Goal: Book appointment/travel/reservation

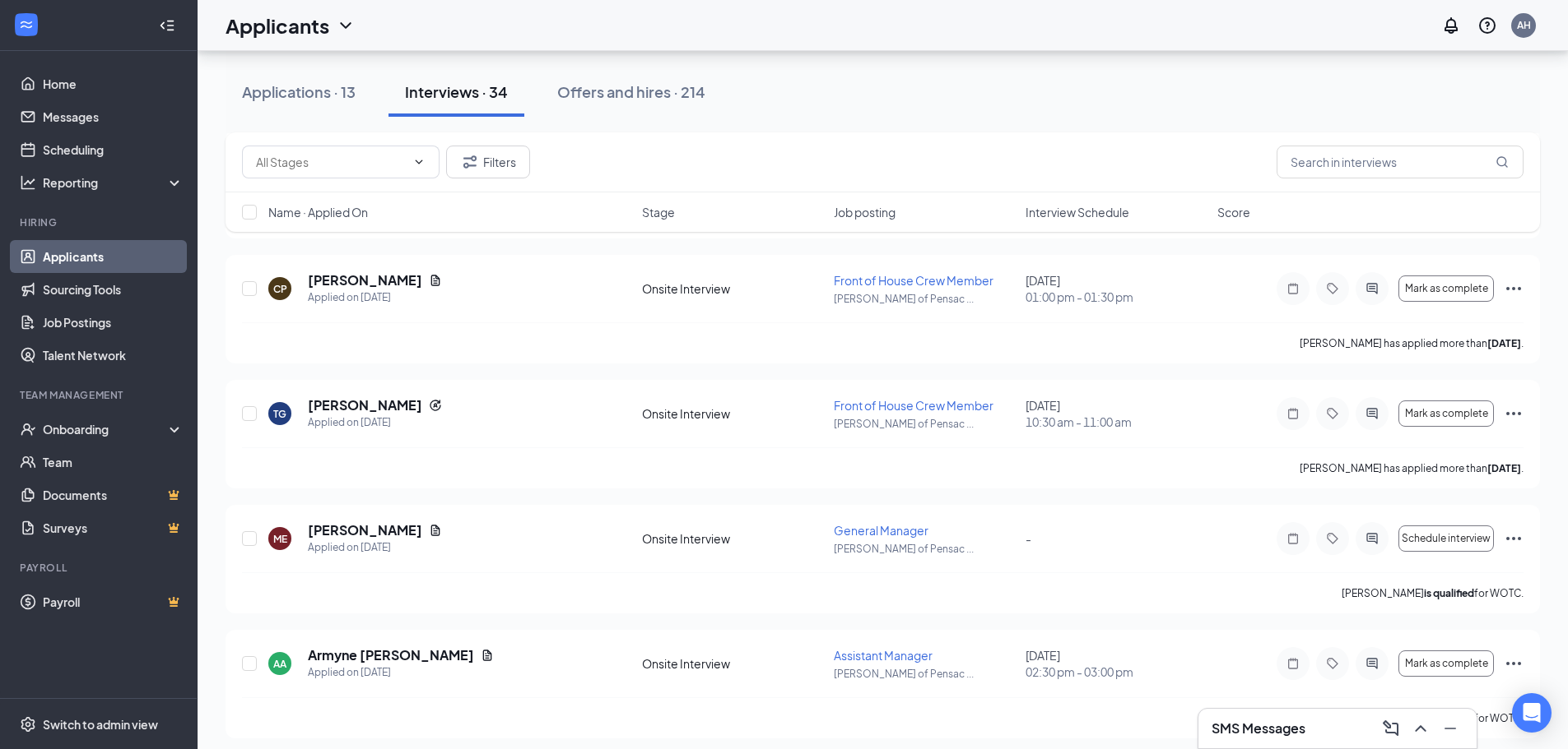
scroll to position [3823, 0]
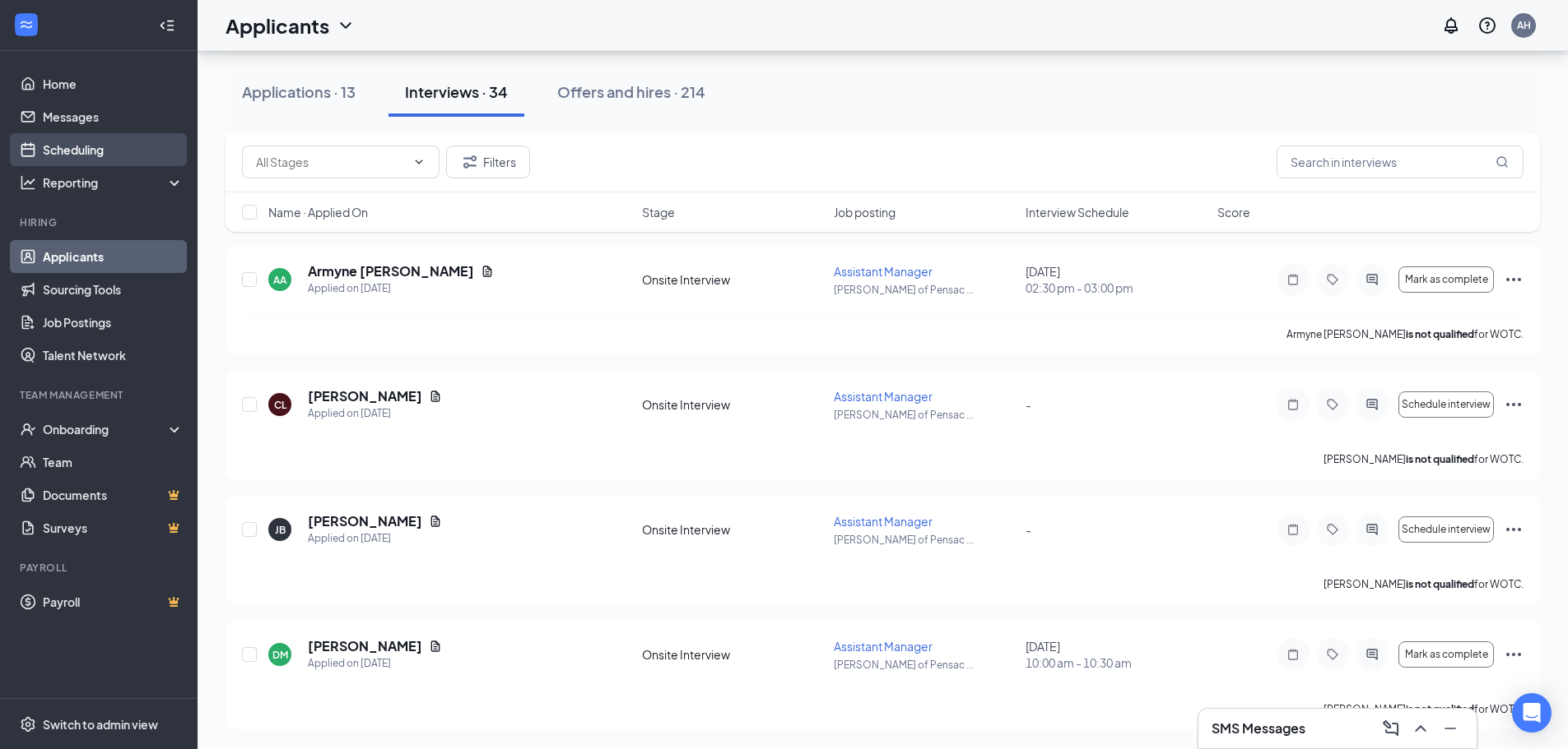
click at [118, 154] on link "Scheduling" at bounding box center [113, 149] width 141 height 33
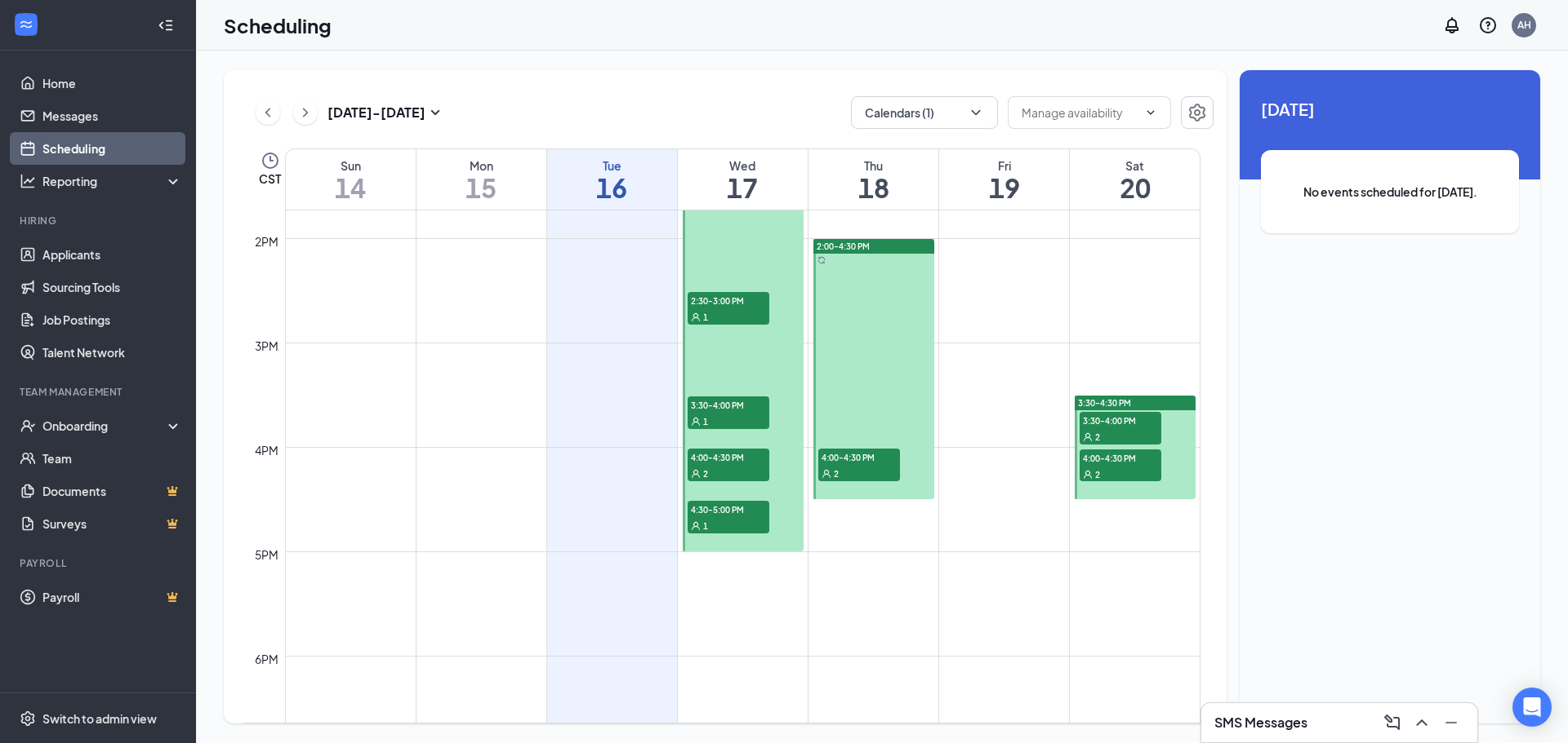
scroll to position [1563, 0]
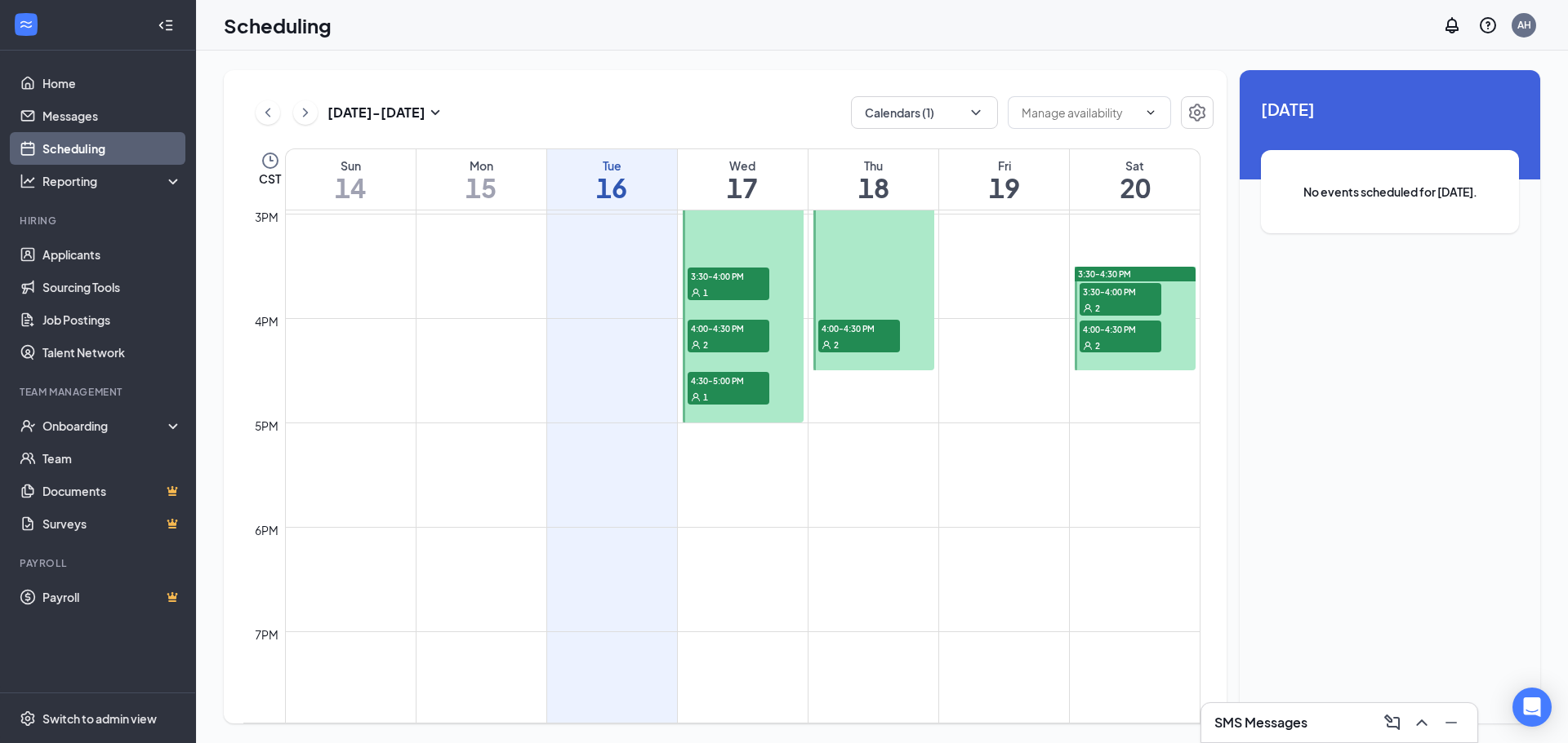
click at [758, 399] on div "1" at bounding box center [728, 396] width 82 height 16
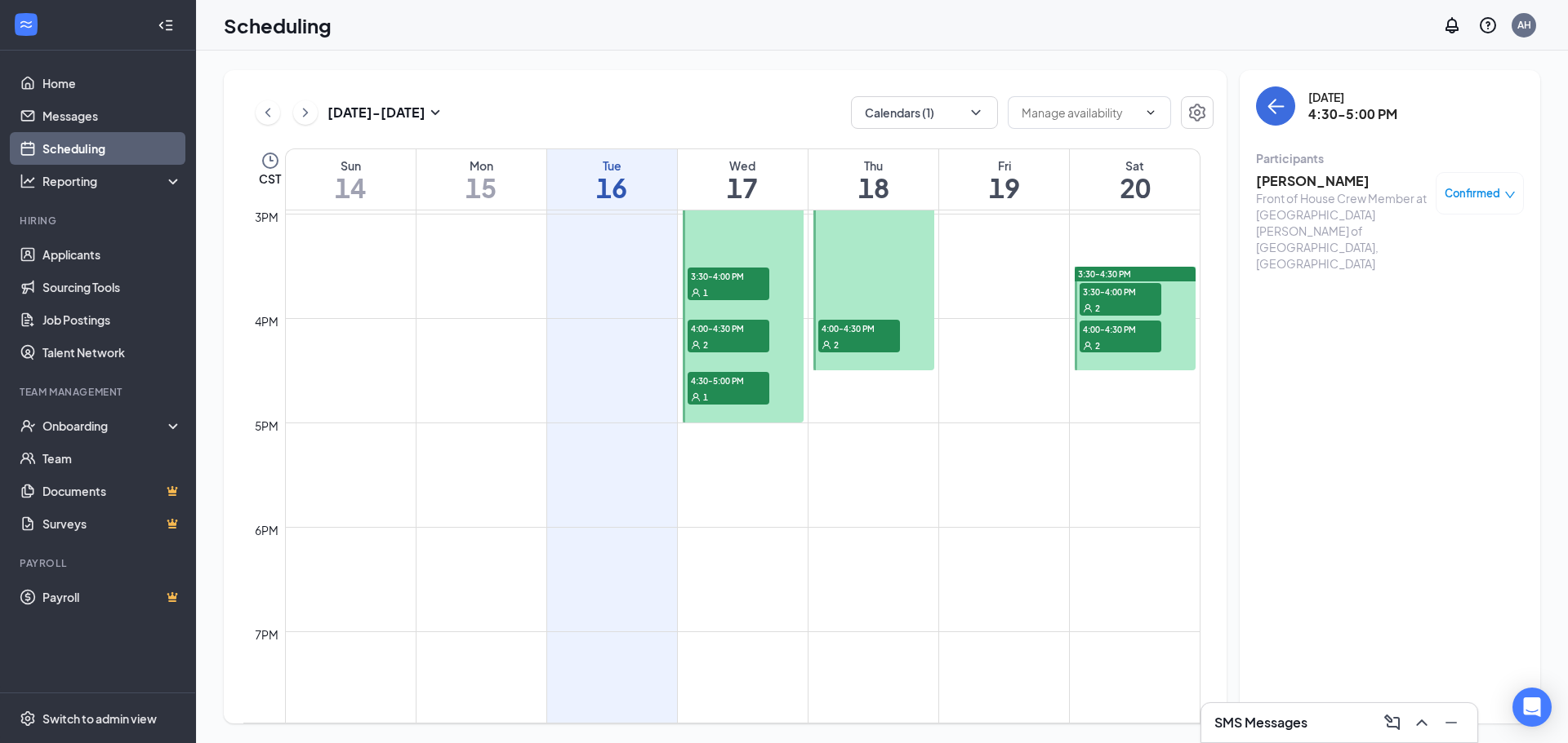
scroll to position [1373, 0]
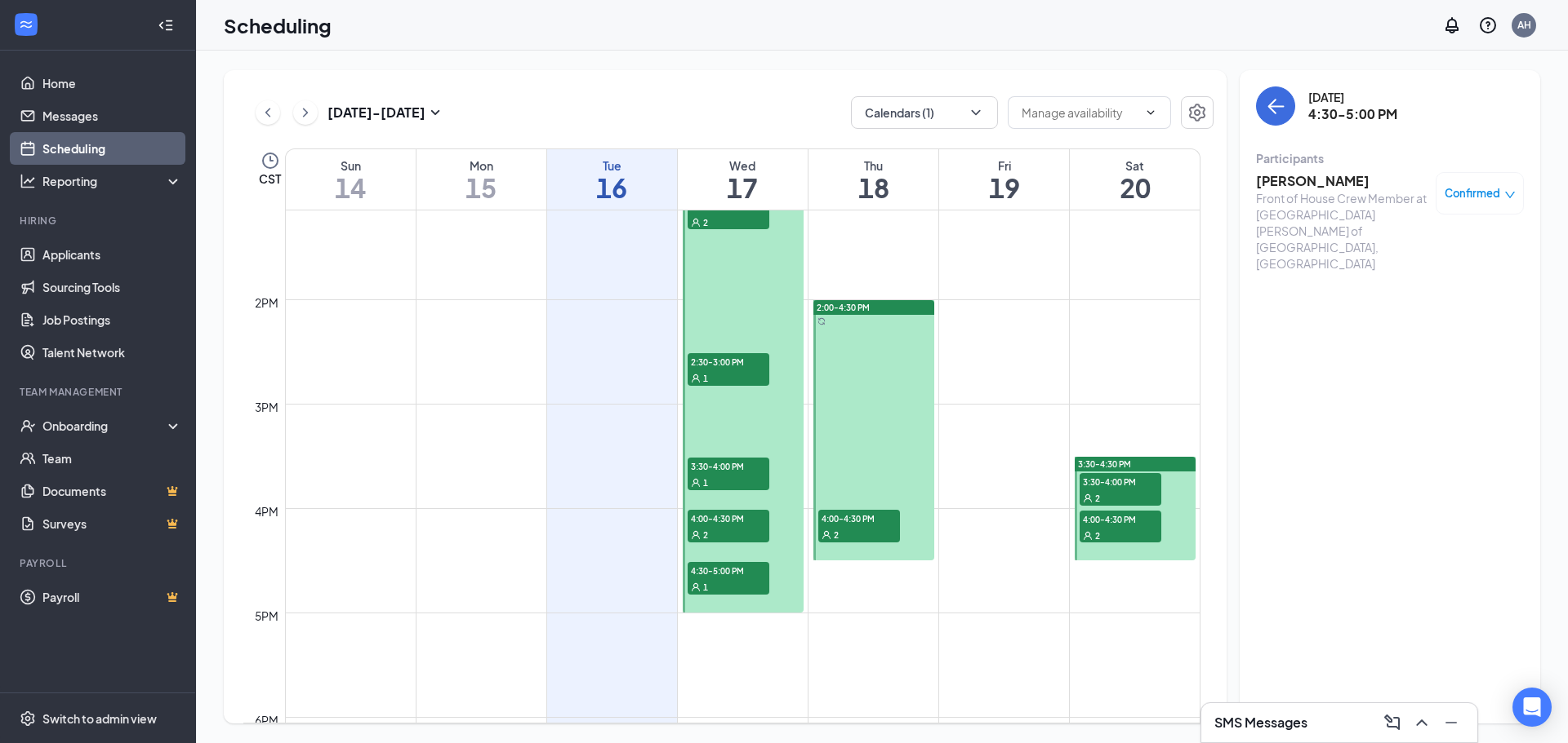
click at [724, 520] on span "4:00-4:30 PM" at bounding box center [728, 518] width 82 height 16
click at [729, 474] on span "3:30-4:00 PM" at bounding box center [728, 465] width 82 height 16
click at [734, 364] on span "2:30-3:00 PM" at bounding box center [728, 361] width 82 height 16
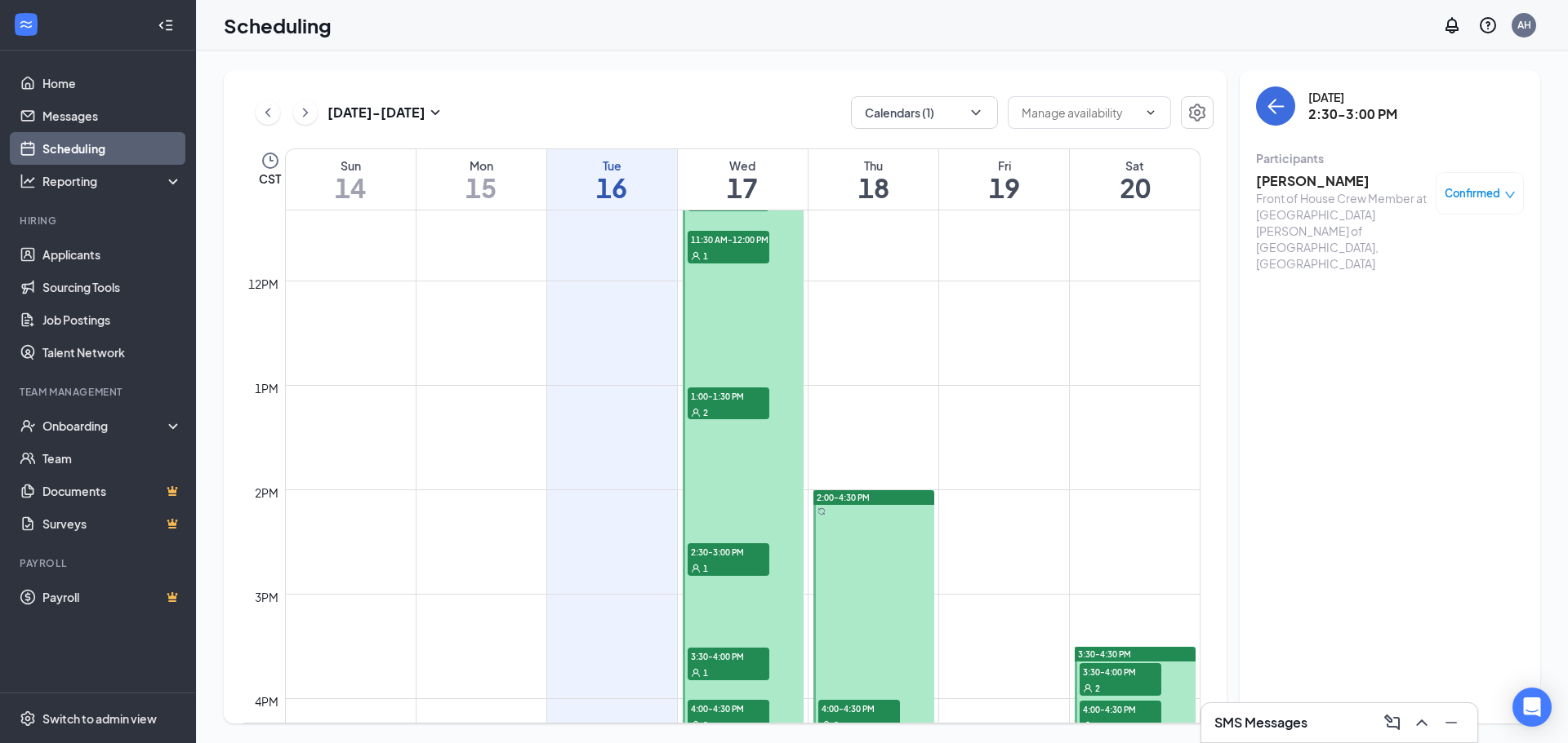
click at [732, 404] on div "2" at bounding box center [728, 412] width 82 height 16
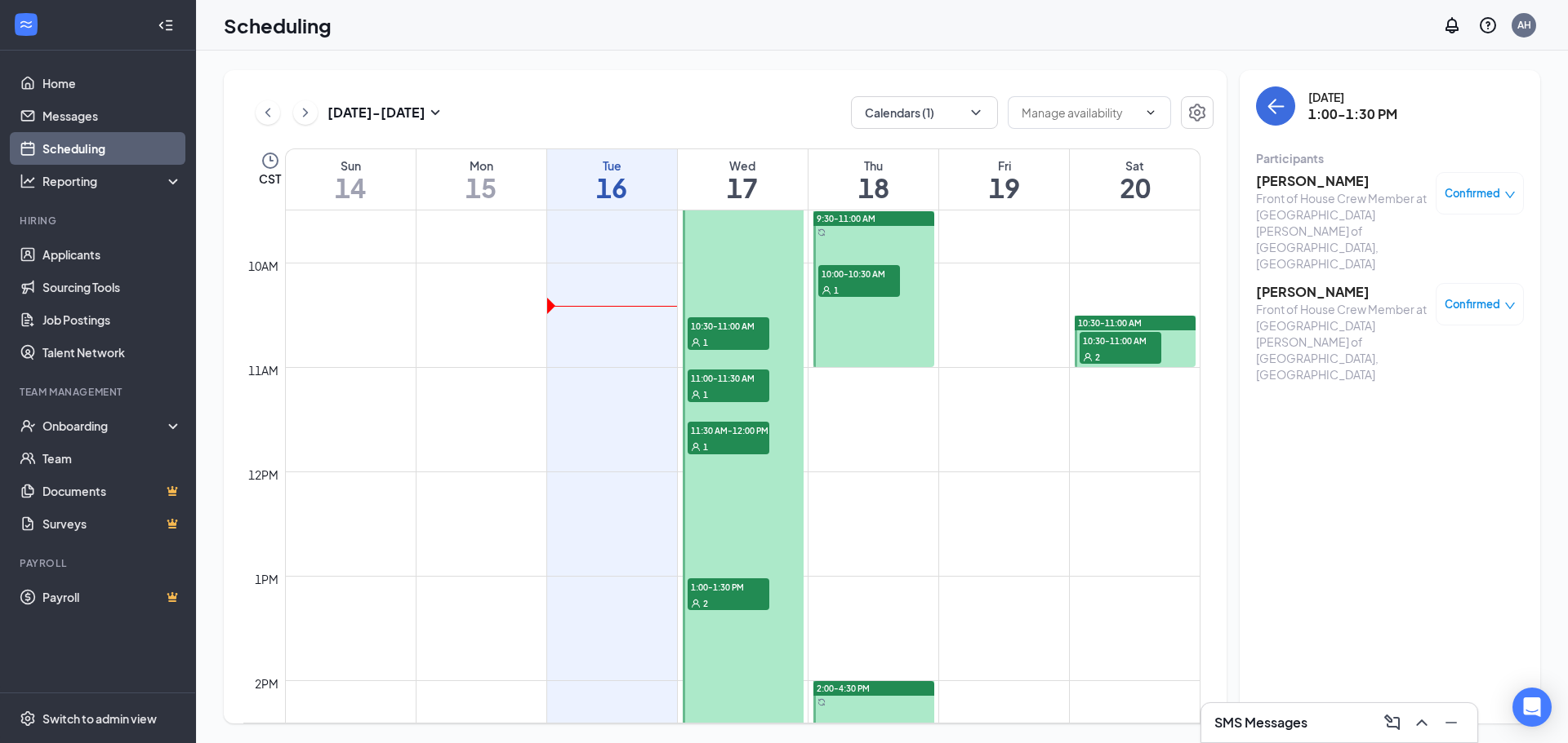
click at [755, 500] on div at bounding box center [743, 576] width 121 height 834
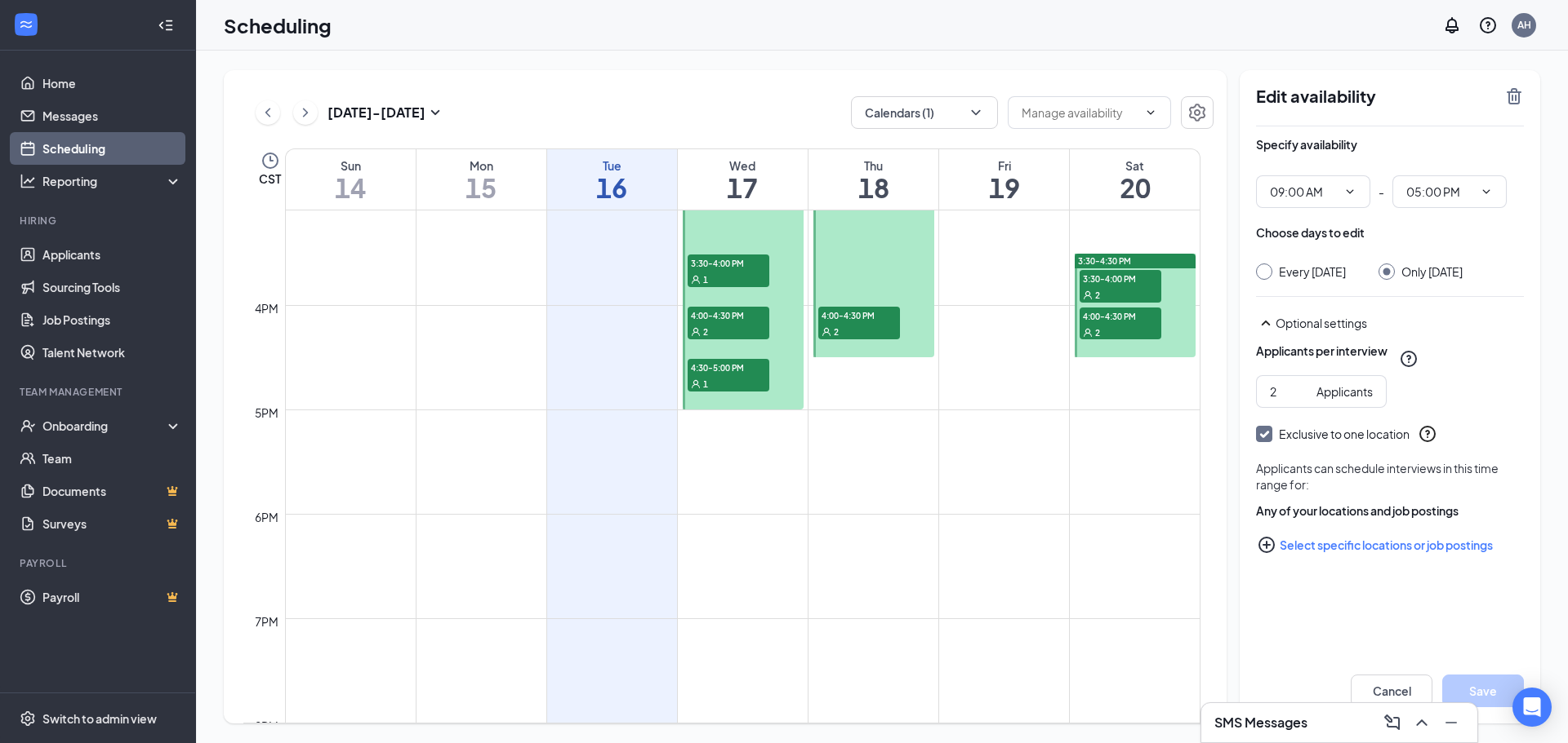
scroll to position [1423, 0]
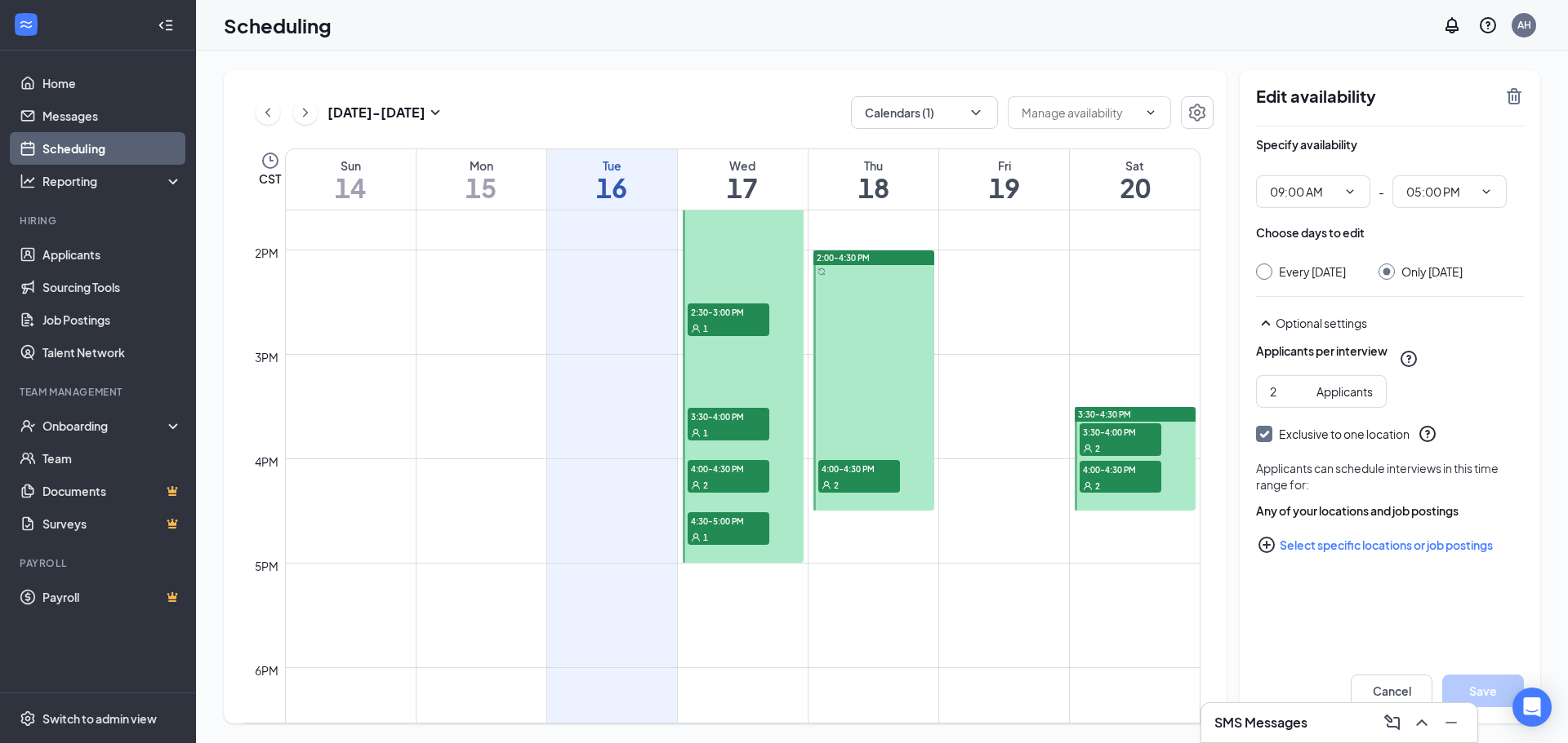
click at [795, 104] on div "[DATE] - [DATE] Calendars (1)" at bounding box center [727, 112] width 970 height 33
click at [811, 335] on div "2:00-4:30 PM 4:00-4:30 PM 2" at bounding box center [873, 380] width 125 height 261
click at [1008, 308] on td at bounding box center [742, 315] width 915 height 26
click at [1424, 687] on button "Cancel" at bounding box center [1391, 691] width 82 height 33
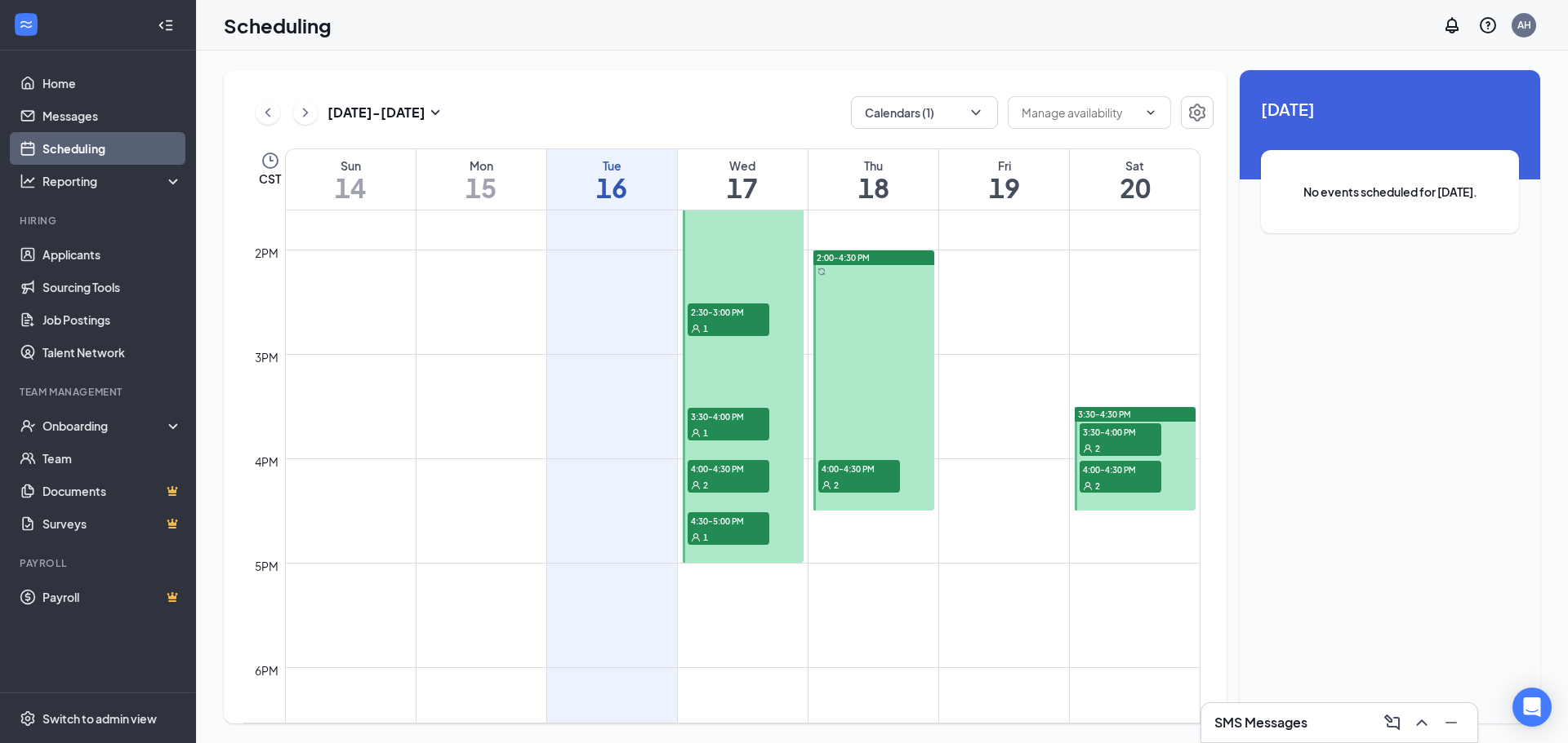
click at [865, 474] on span "4:00-4:30 PM" at bounding box center [858, 468] width 82 height 16
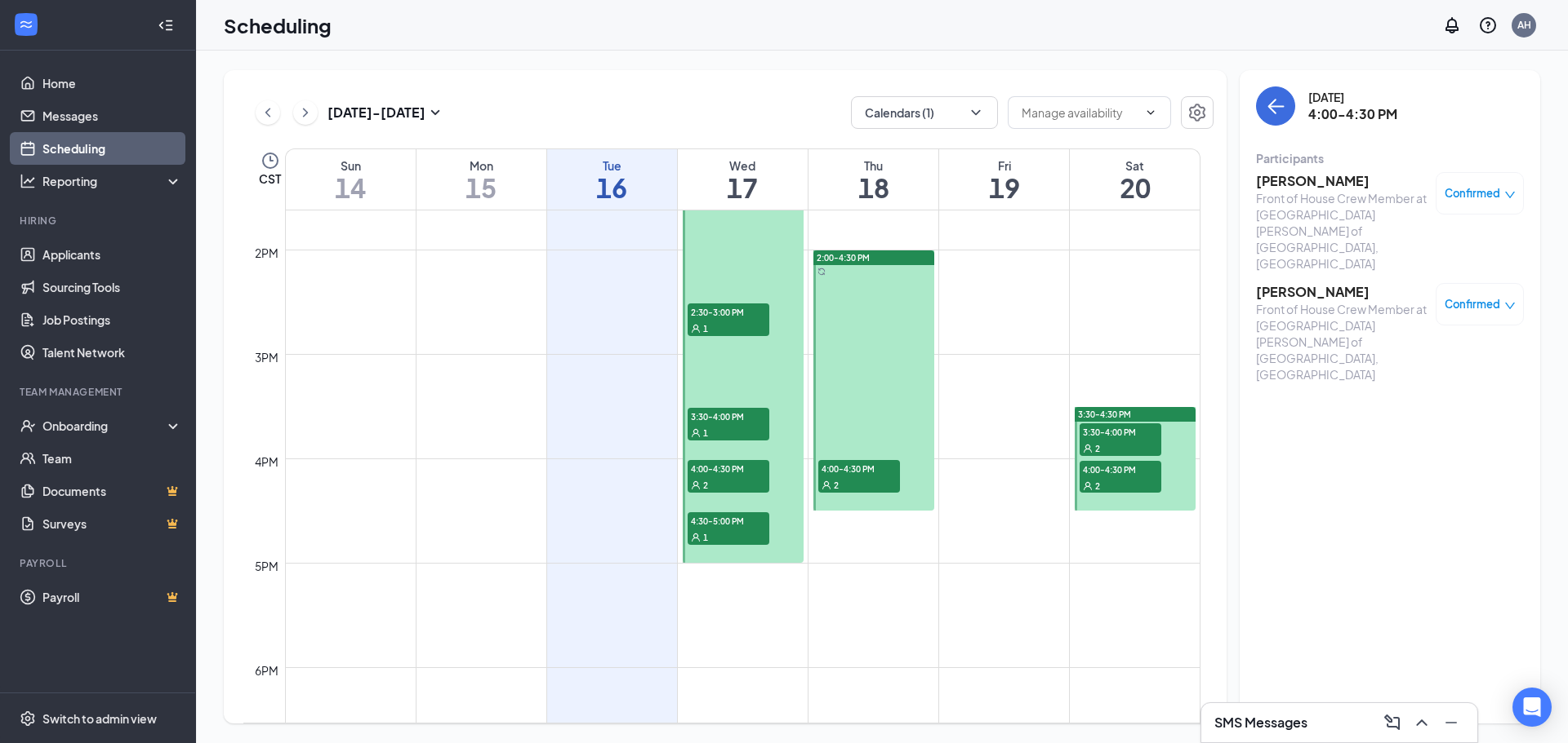
click at [1146, 434] on span "3:30-4:00 PM" at bounding box center [1119, 431] width 82 height 16
click at [1149, 481] on div "2" at bounding box center [1119, 485] width 82 height 16
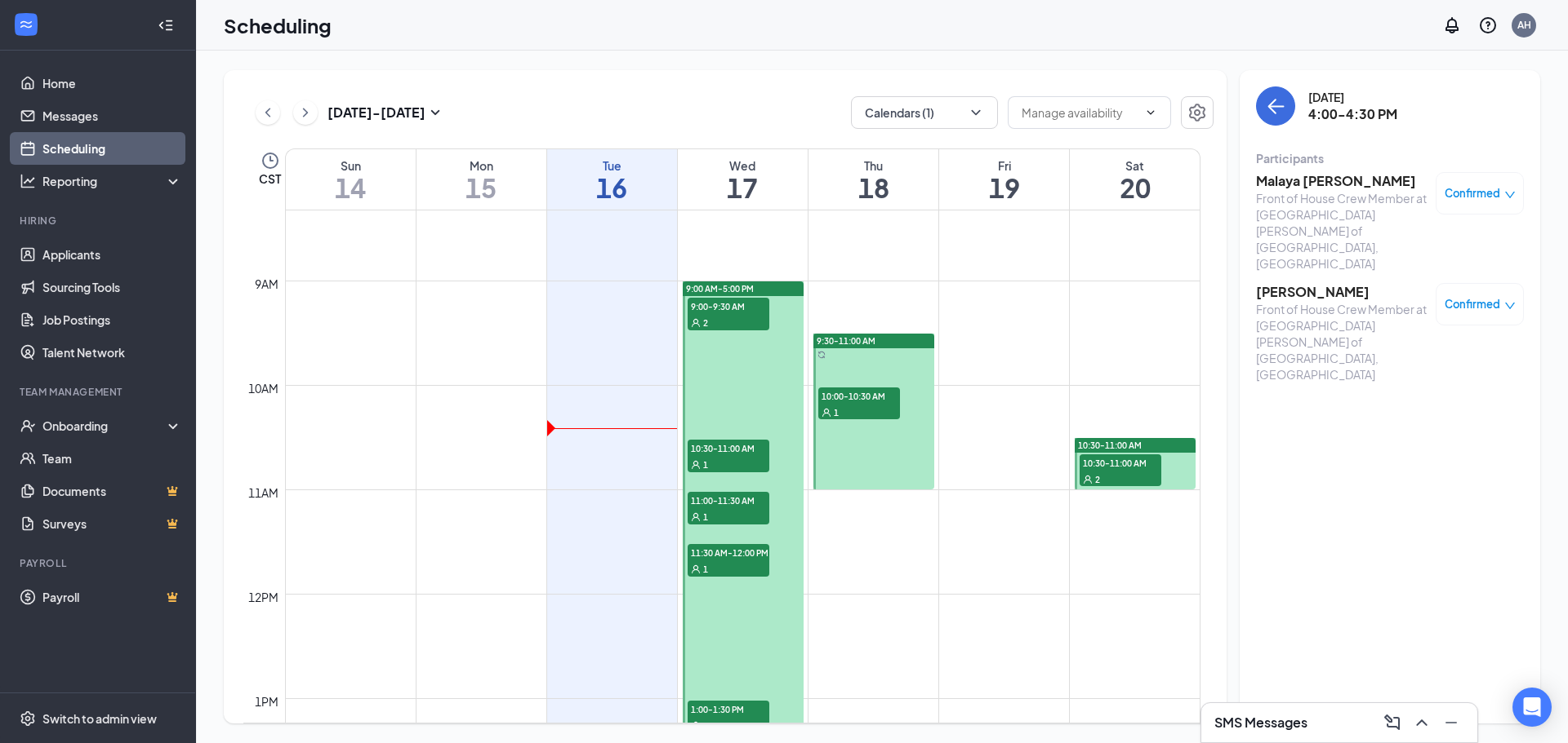
scroll to position [852, 0]
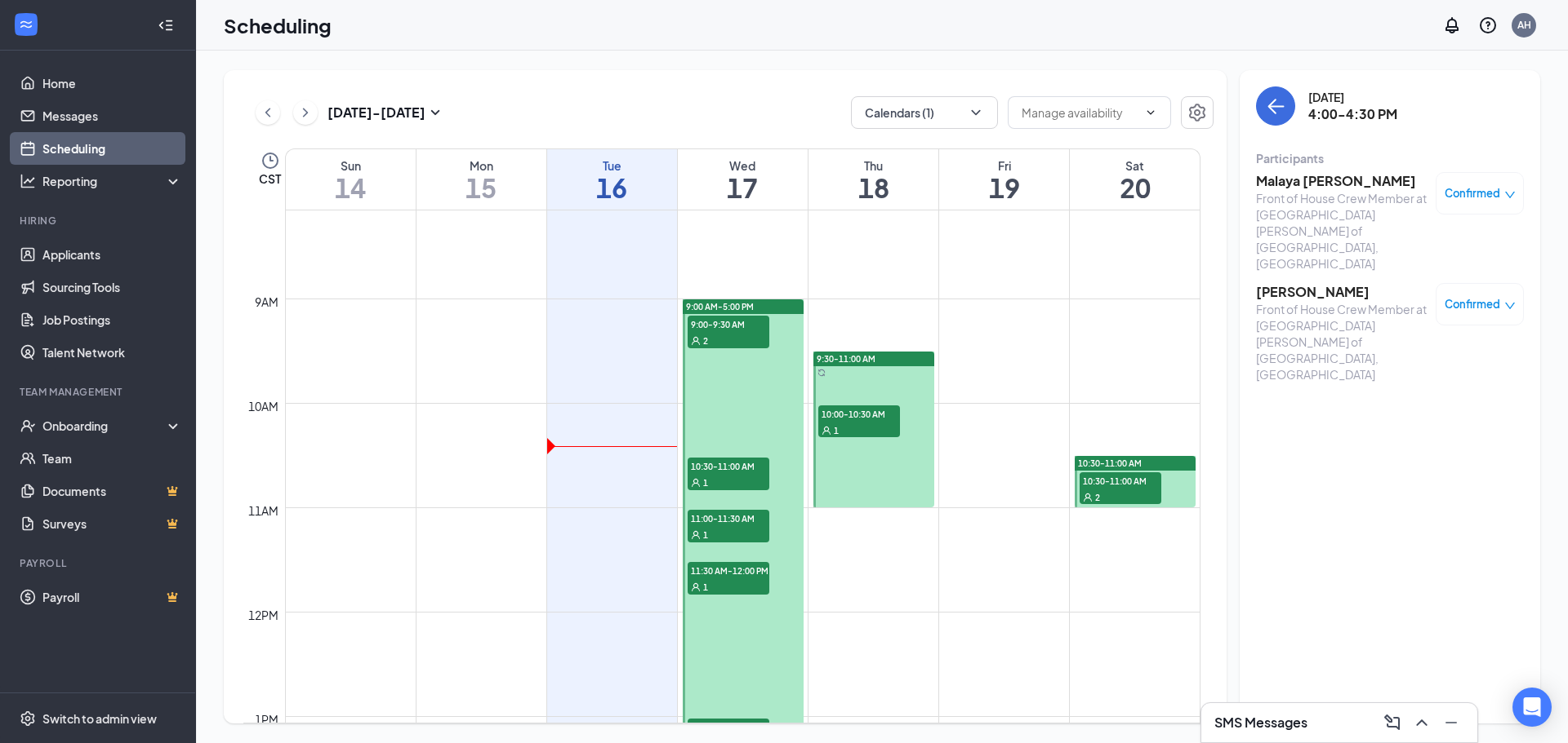
click at [1135, 493] on div "2" at bounding box center [1119, 496] width 82 height 16
click at [866, 414] on span "10:00-10:30 AM" at bounding box center [858, 413] width 82 height 16
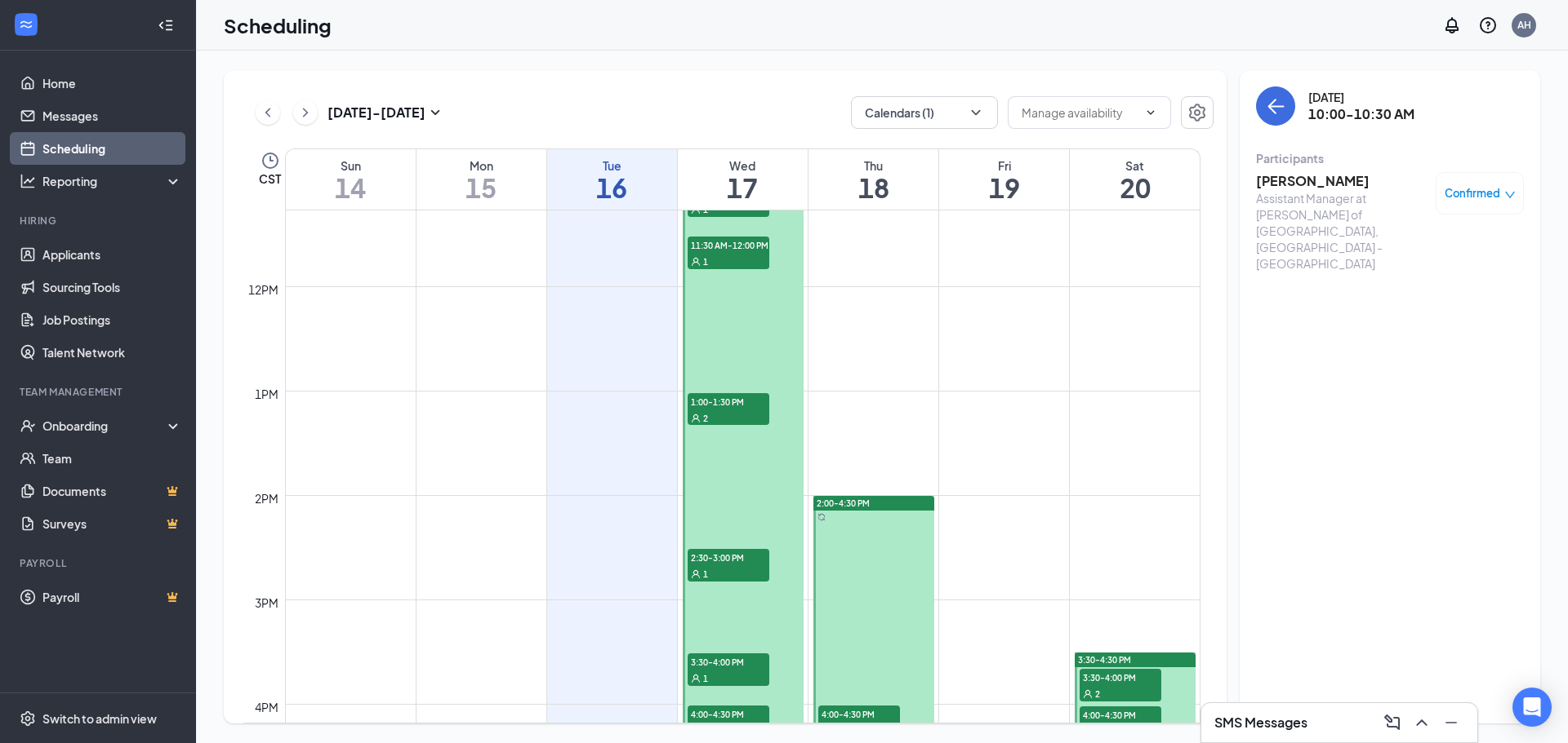
scroll to position [1423, 0]
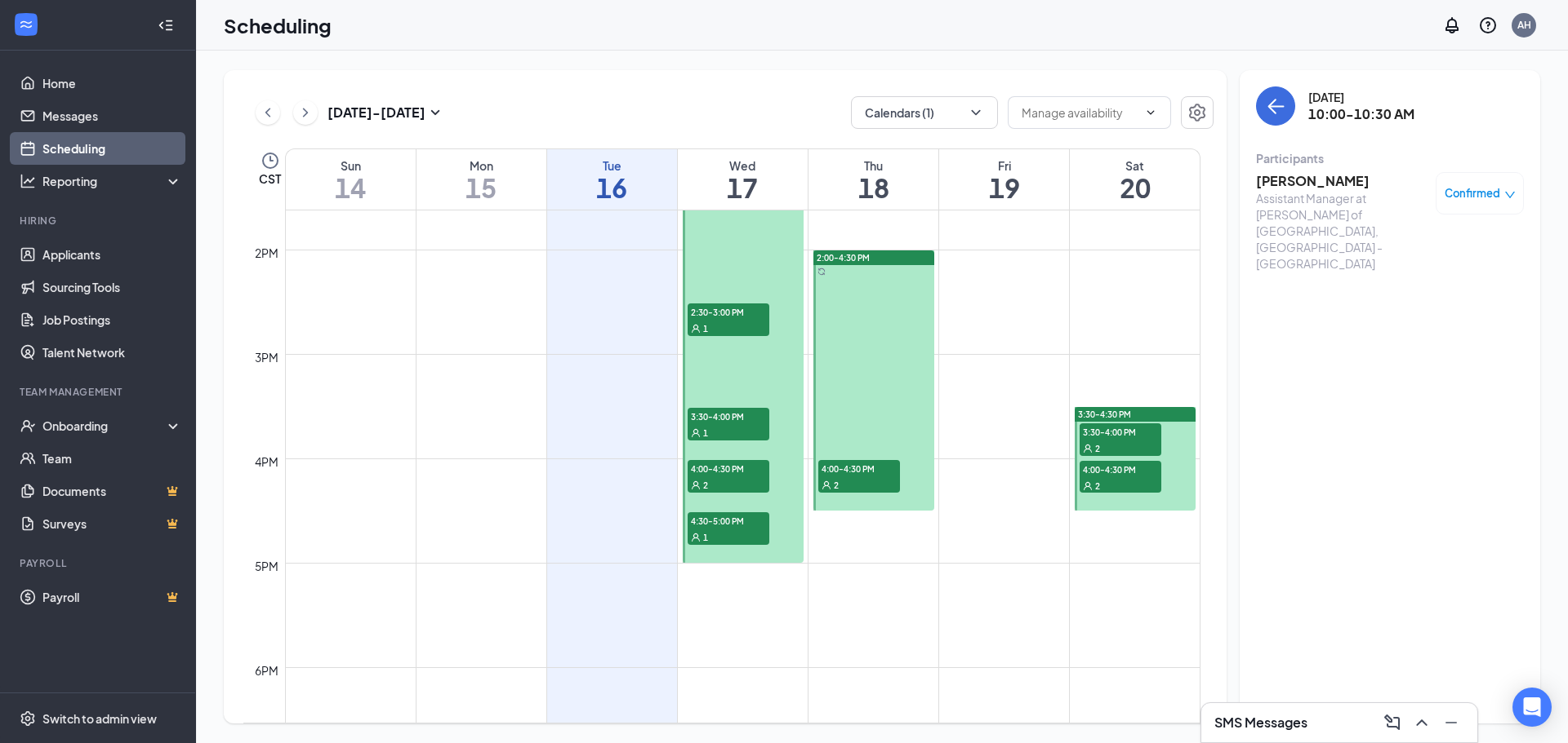
click at [850, 476] on div "2" at bounding box center [858, 484] width 82 height 16
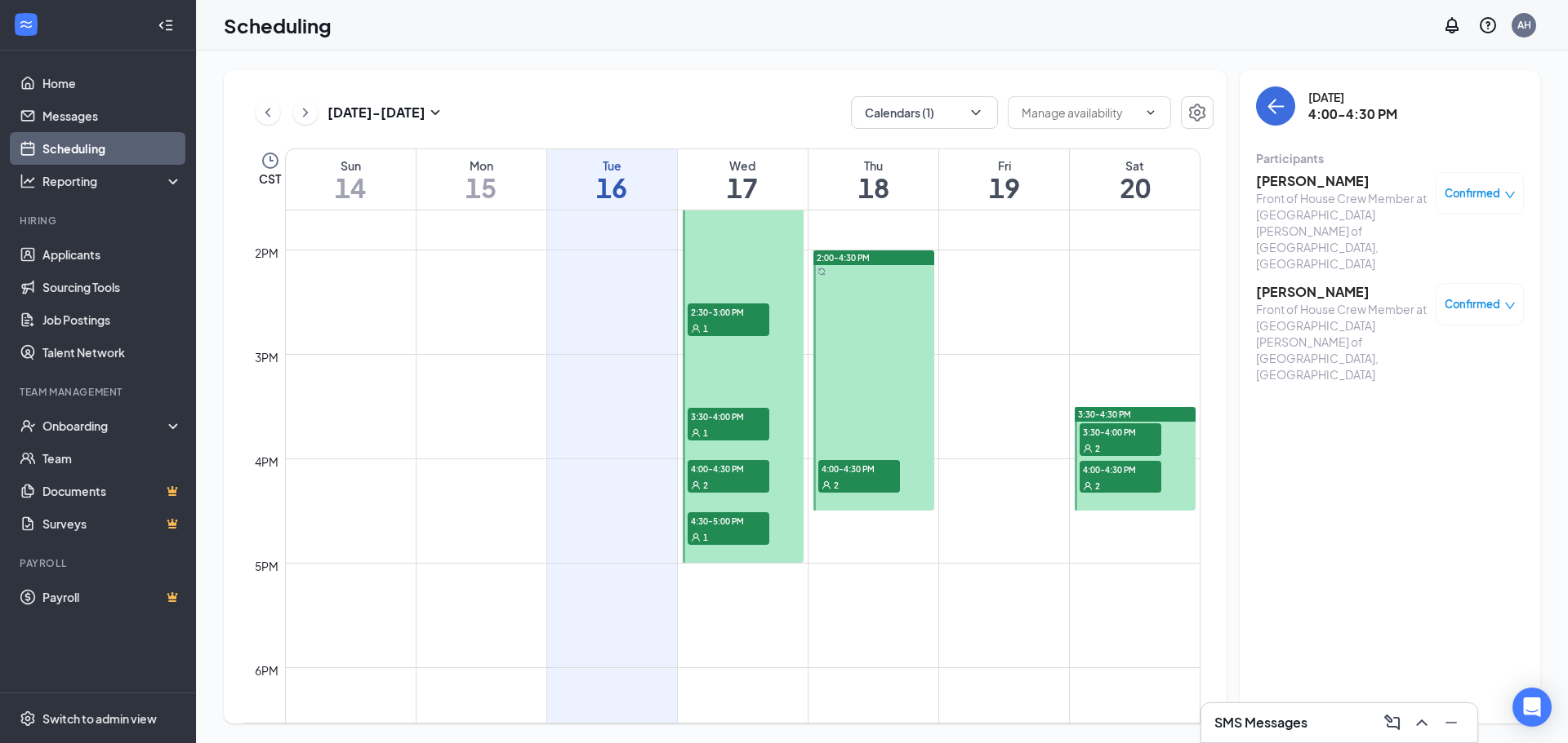
scroll to position [471, 0]
